Goal: Information Seeking & Learning: Learn about a topic

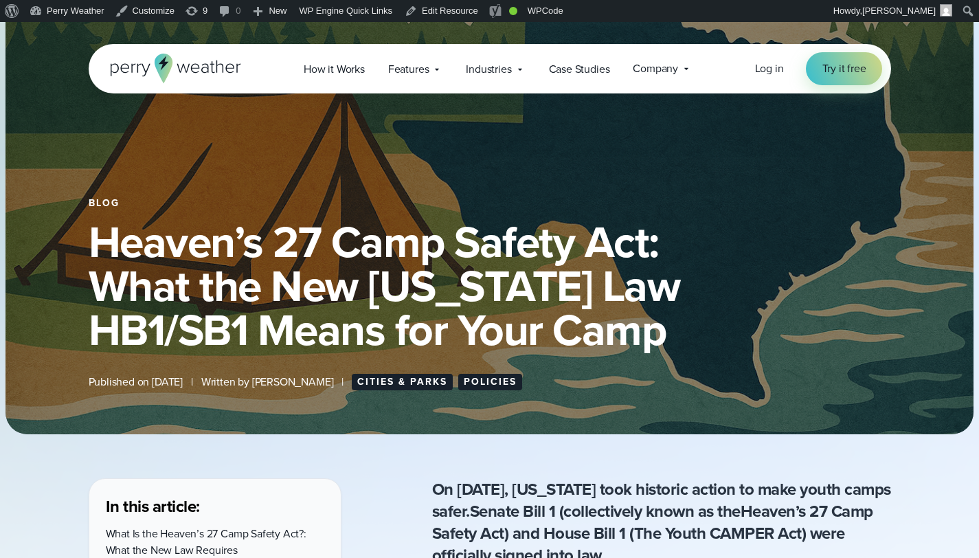
scroll to position [82, 0]
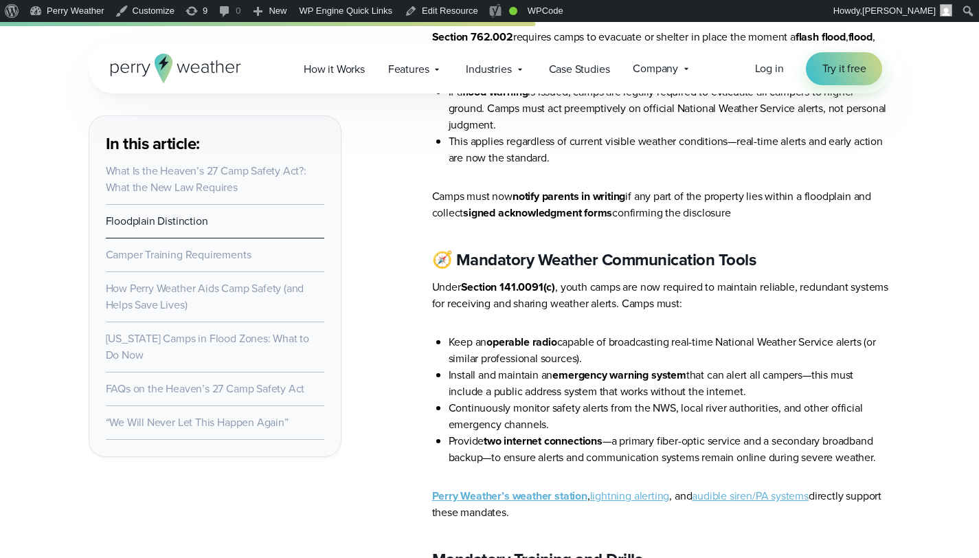
scroll to position [2738, 0]
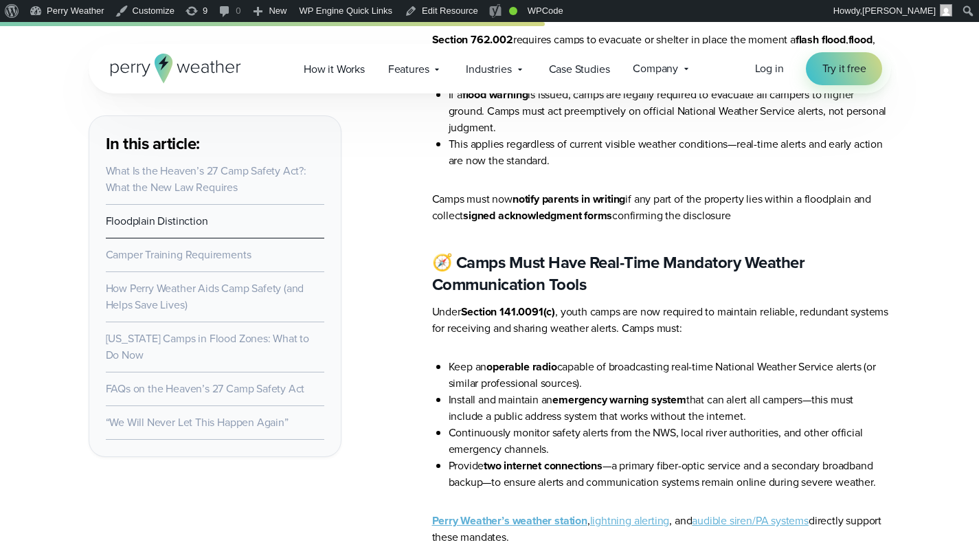
scroll to position [2815, 0]
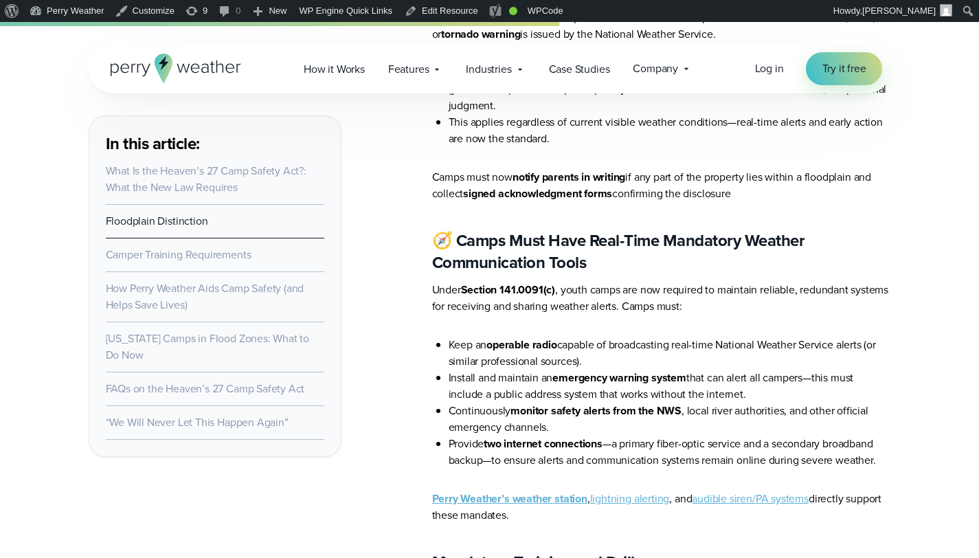
scroll to position [2815, 0]
